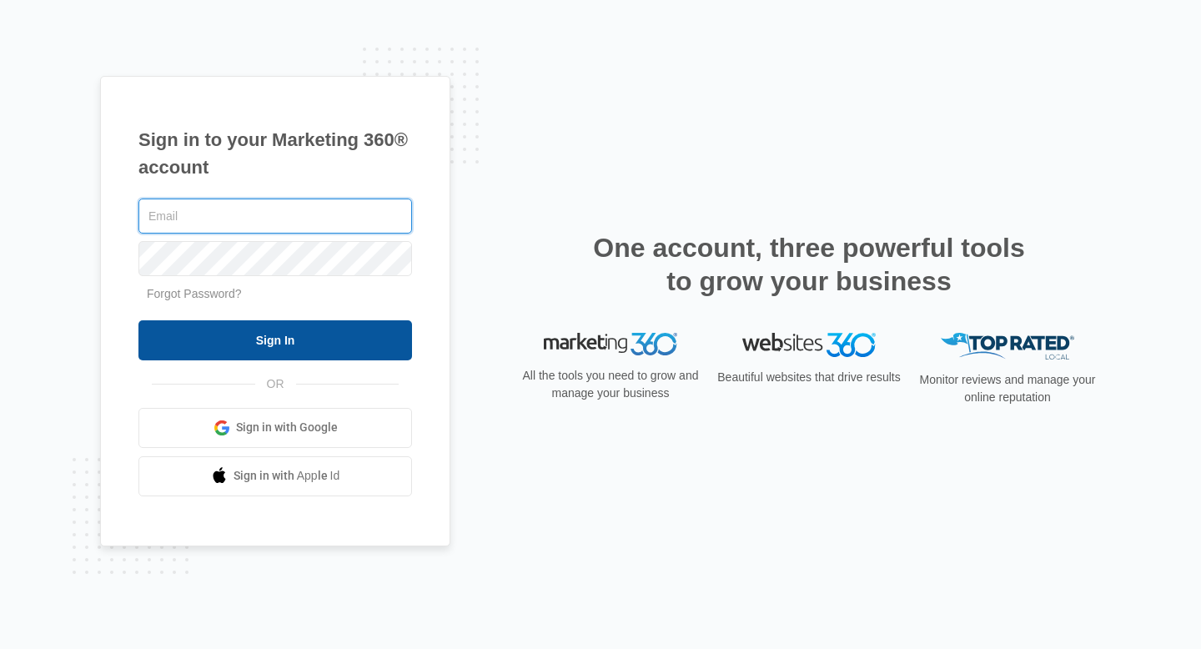
type input "[PERSON_NAME][EMAIL_ADDRESS][DOMAIN_NAME]"
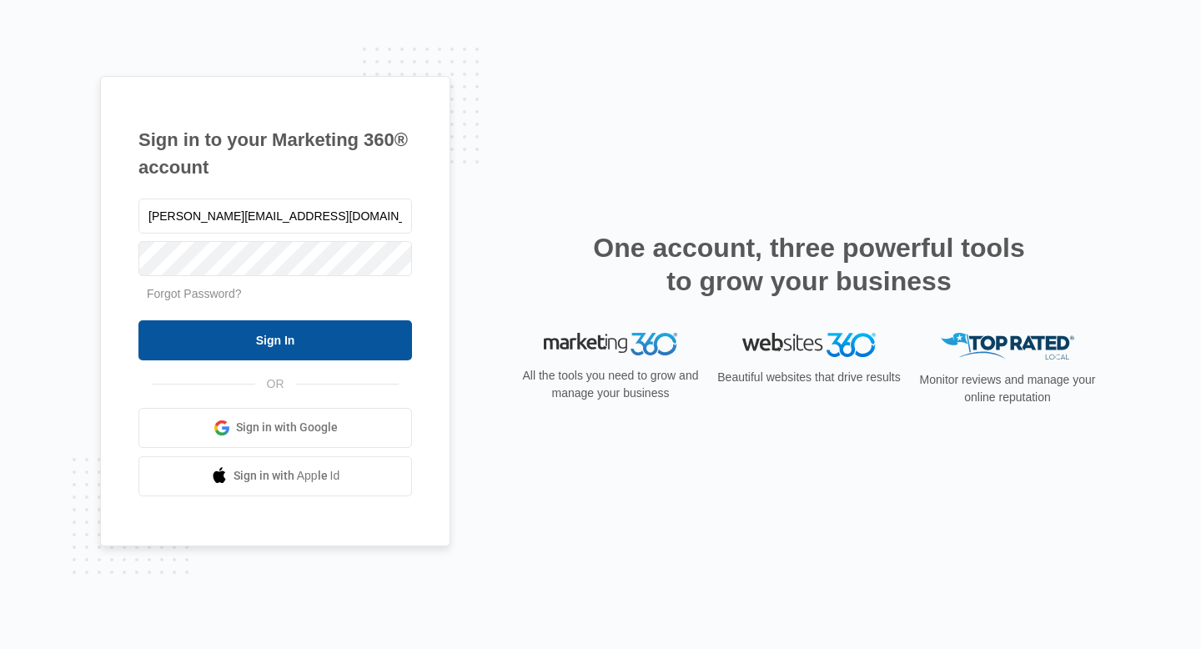
click at [302, 337] on input "Sign In" at bounding box center [275, 340] width 274 height 40
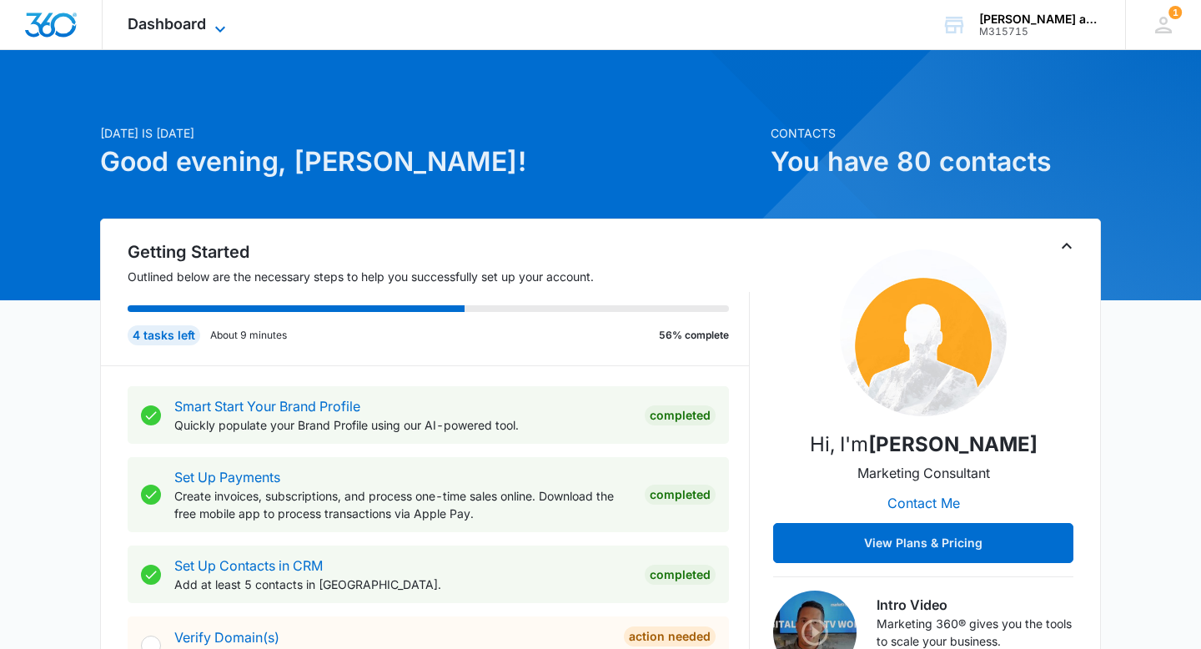
click at [184, 30] on span "Dashboard" at bounding box center [167, 24] width 78 height 18
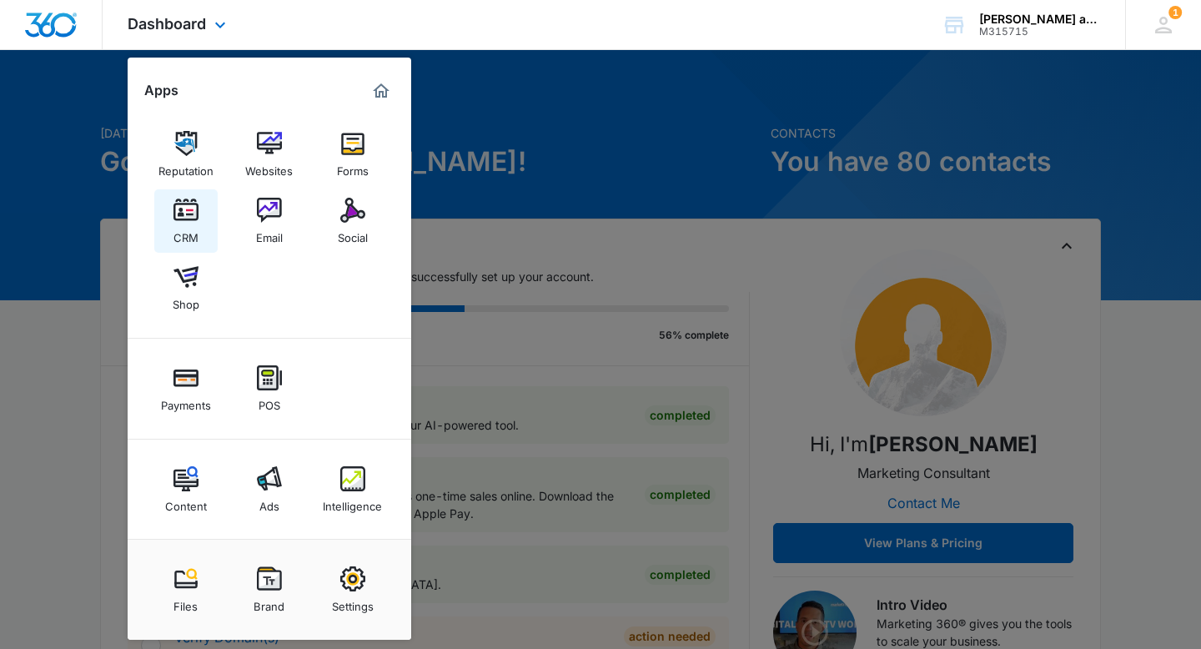
click at [187, 225] on div "CRM" at bounding box center [186, 234] width 25 height 22
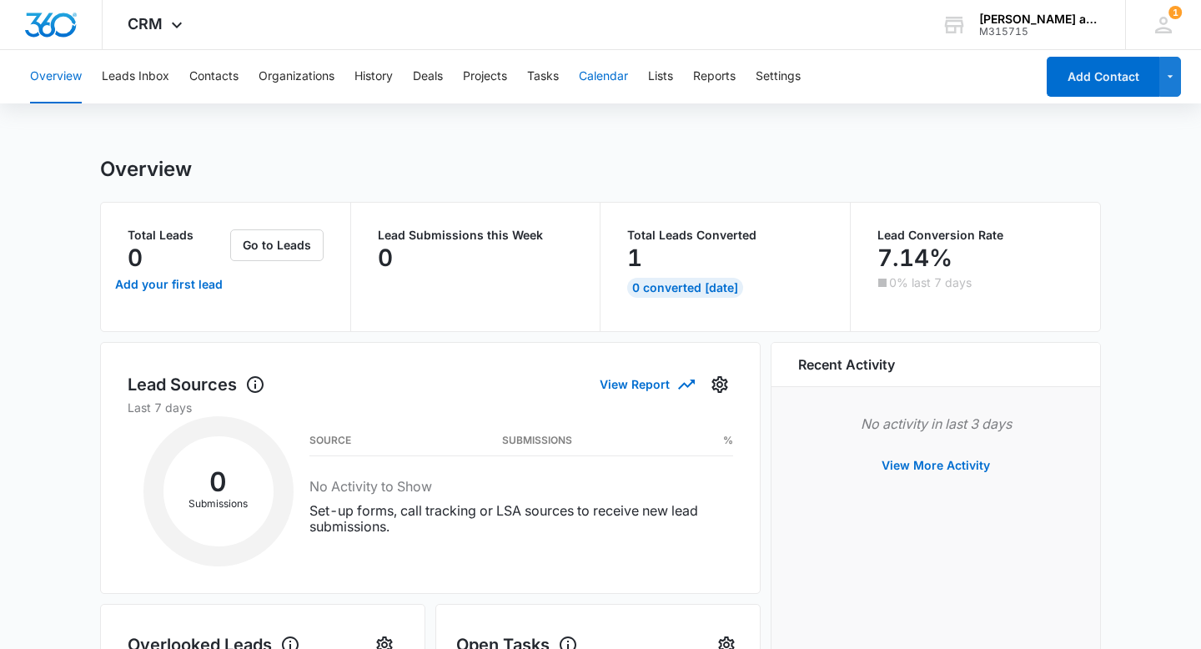
click at [596, 81] on button "Calendar" at bounding box center [603, 76] width 49 height 53
